Goal: Transaction & Acquisition: Download file/media

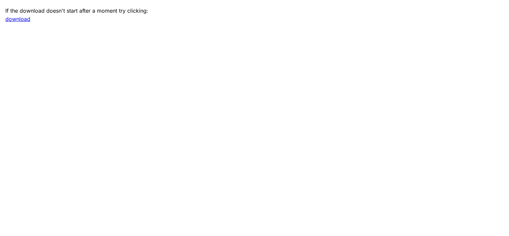
click at [13, 18] on link "download" at bounding box center [17, 19] width 25 height 7
click at [13, 20] on link "download" at bounding box center [17, 19] width 25 height 7
click at [215, 85] on main "If the download doesn't start after a moment try clicking: download" at bounding box center [254, 118] width 509 height 236
